Goal: Information Seeking & Learning: Compare options

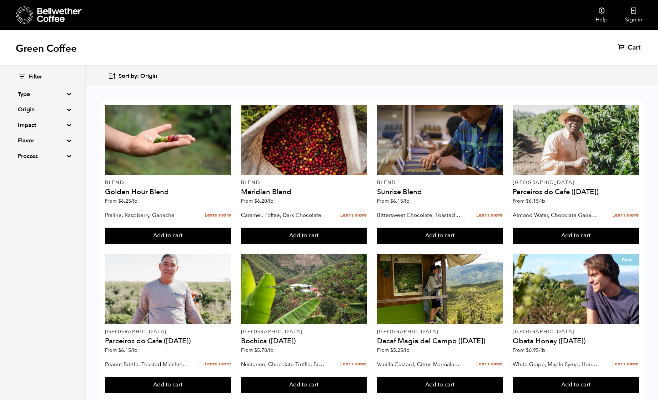
scroll to position [462, 0]
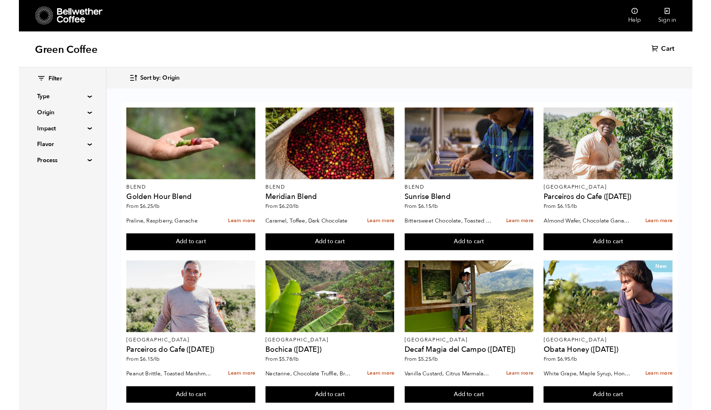
scroll to position [453, 0]
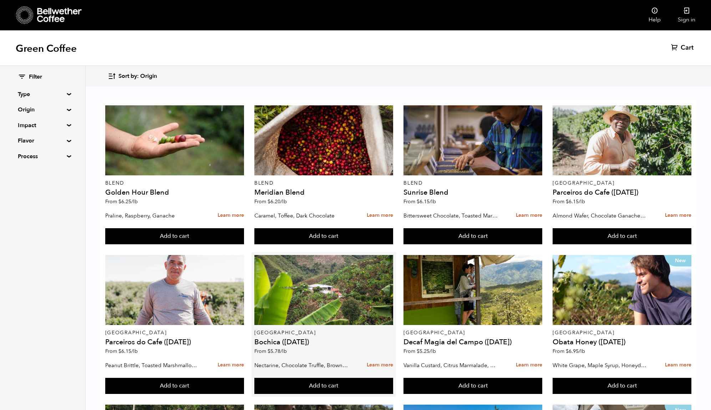
scroll to position [455, 0]
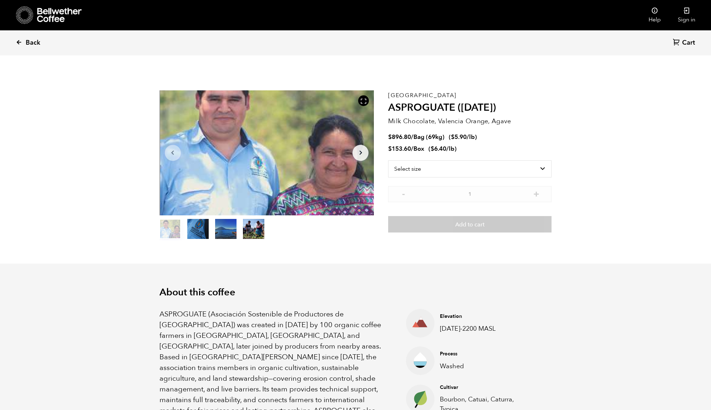
click at [27, 39] on span "Back" at bounding box center [33, 43] width 15 height 9
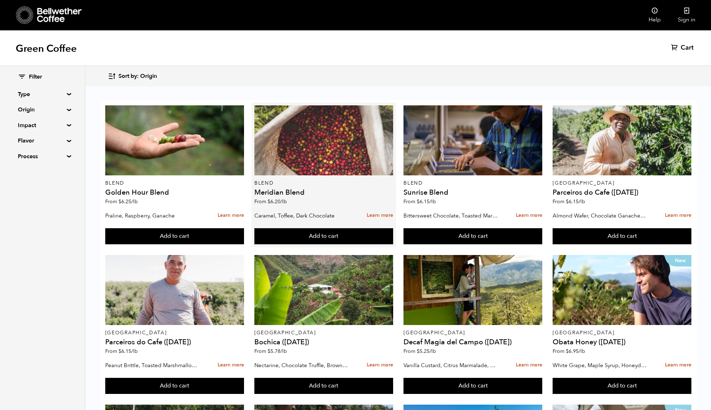
click at [343, 152] on div at bounding box center [324, 140] width 139 height 70
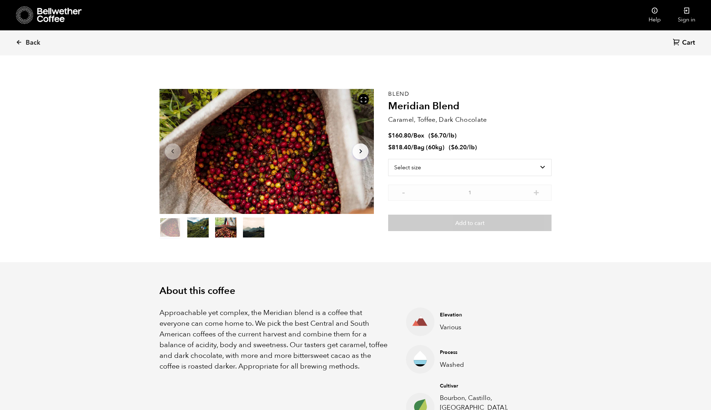
scroll to position [3, 0]
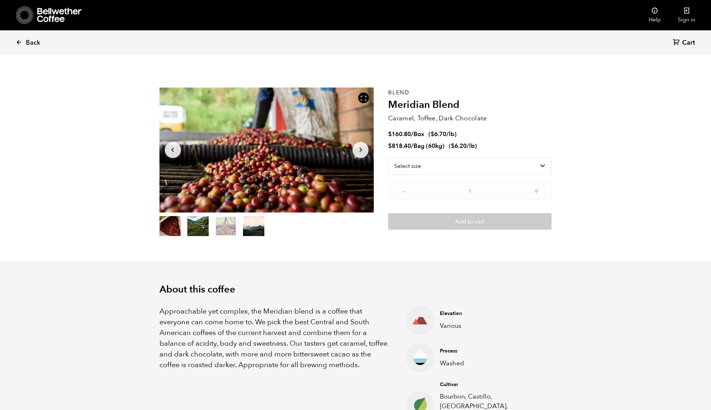
click at [280, 313] on p "Approachable yet complex, the Meridian blend is a coffee that everyone can come…" at bounding box center [274, 338] width 229 height 64
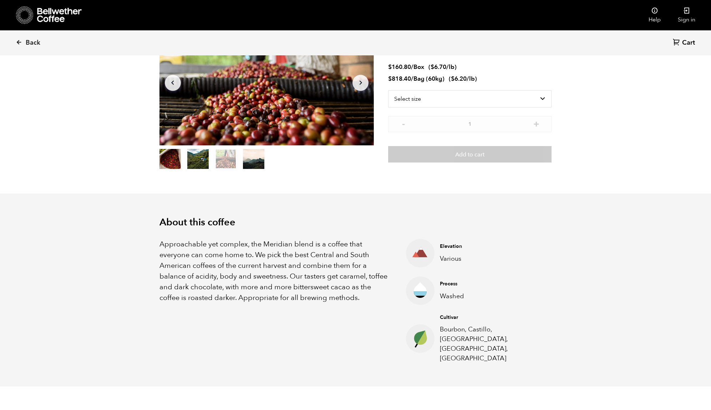
scroll to position [0, 0]
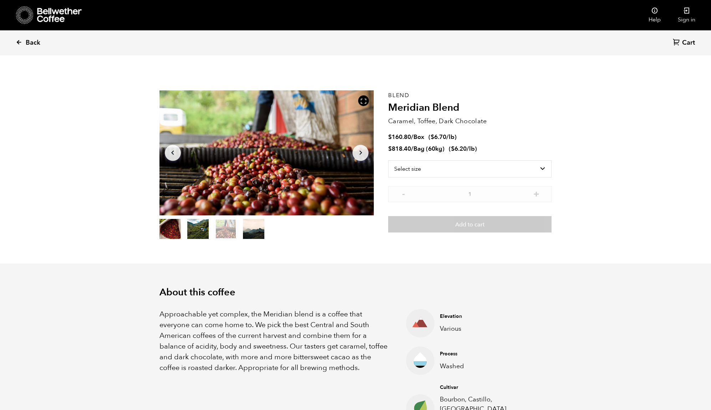
click at [24, 43] on link "Back" at bounding box center [38, 43] width 44 height 24
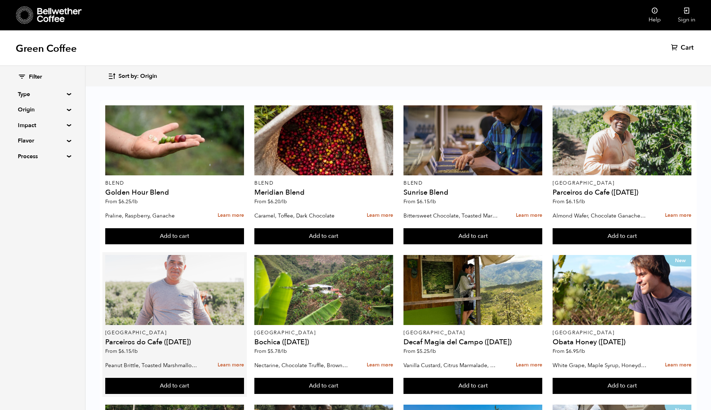
scroll to position [114, 0]
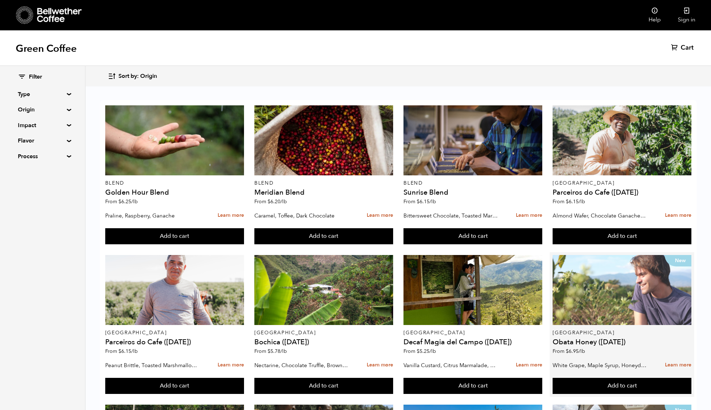
click at [617, 255] on div "New" at bounding box center [622, 290] width 139 height 70
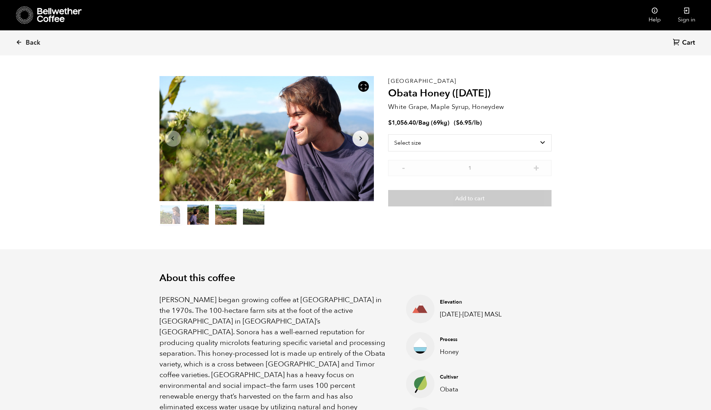
scroll to position [159, 0]
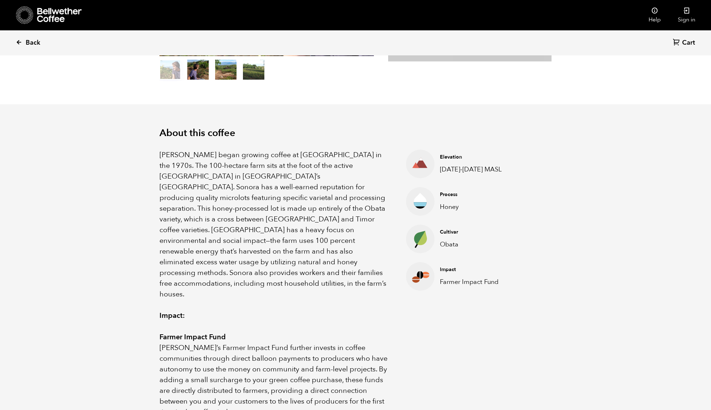
click at [32, 40] on span "Back" at bounding box center [33, 43] width 15 height 9
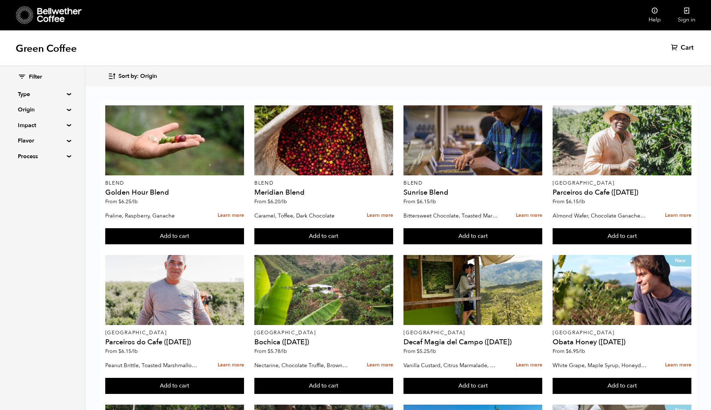
scroll to position [369, 0]
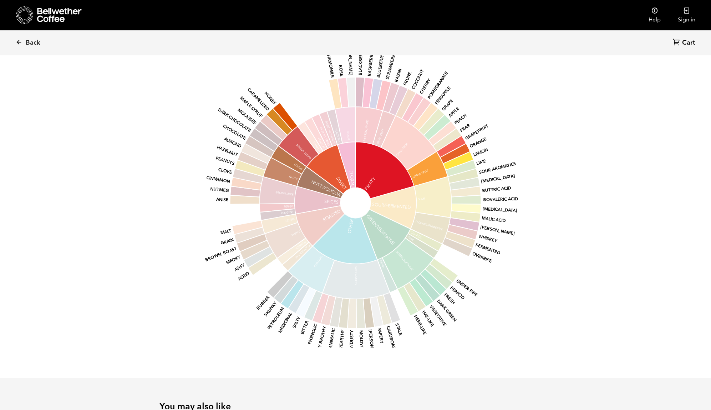
scroll to position [526, 0]
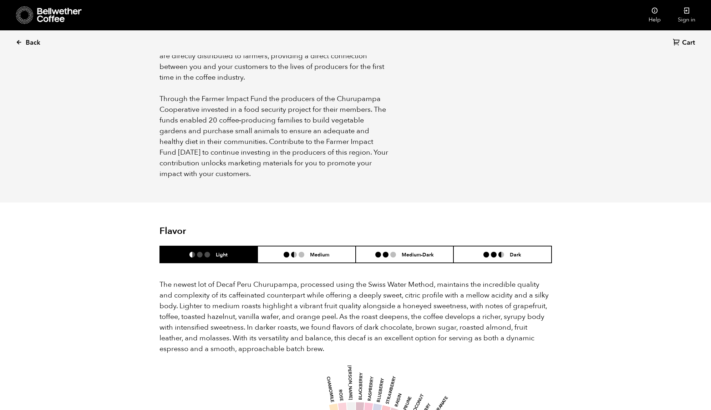
click at [27, 37] on link "Back" at bounding box center [38, 43] width 44 height 24
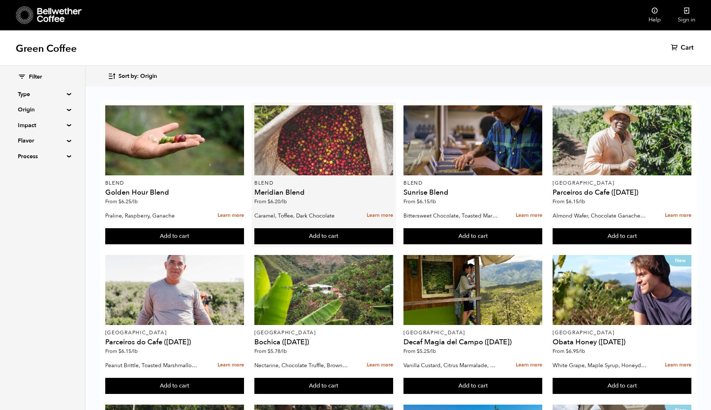
click at [312, 157] on div at bounding box center [324, 140] width 139 height 70
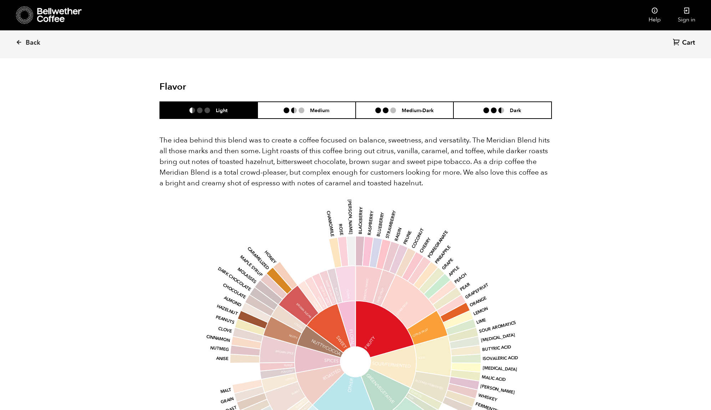
scroll to position [714, 0]
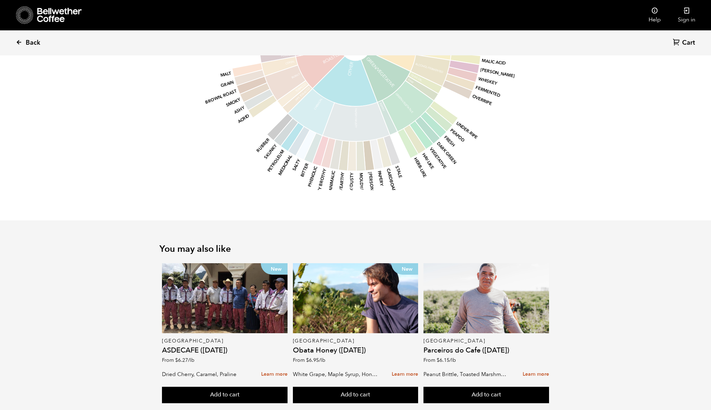
click at [30, 42] on span "Back" at bounding box center [33, 43] width 15 height 9
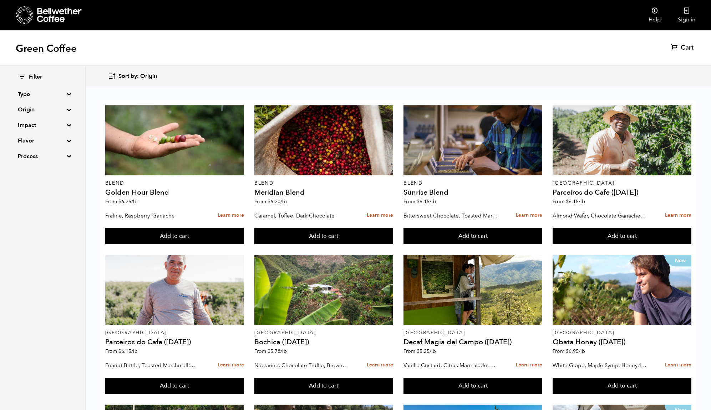
click at [411, 86] on div "Sort by: Origin Sort by: Origin Sort by: Most recent Sort by: Name Sort by: Pri…" at bounding box center [355, 76] width 711 height 20
